Goal: Find specific page/section: Find specific page/section

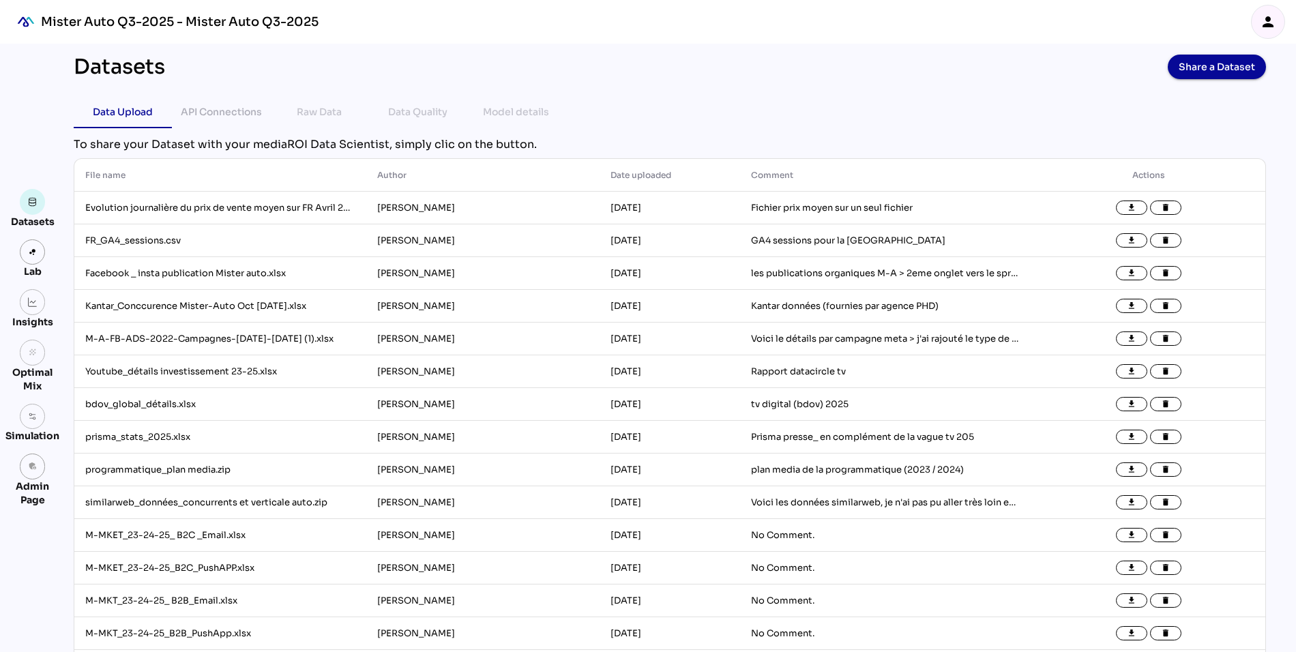
click at [1271, 20] on icon "person" at bounding box center [1267, 22] width 16 height 16
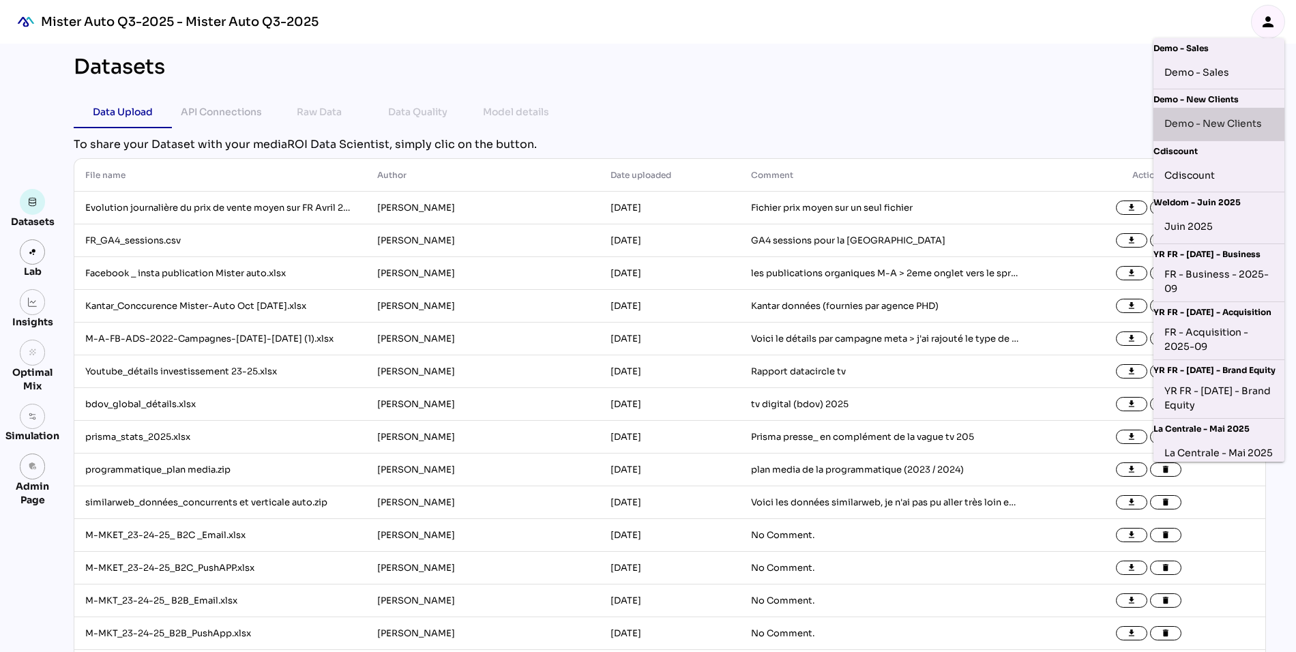
click at [1213, 122] on div "Demo - New Clients" at bounding box center [1218, 124] width 109 height 22
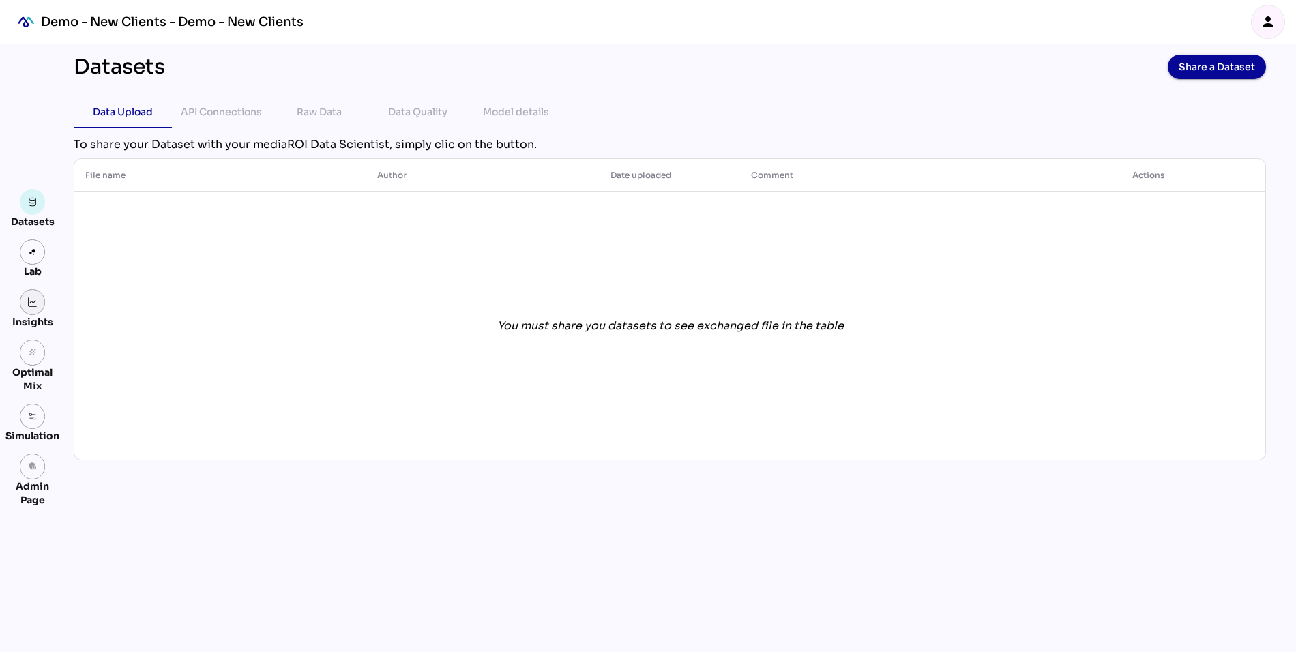
click at [30, 304] on img at bounding box center [33, 302] width 10 height 10
